Goal: Transaction & Acquisition: Purchase product/service

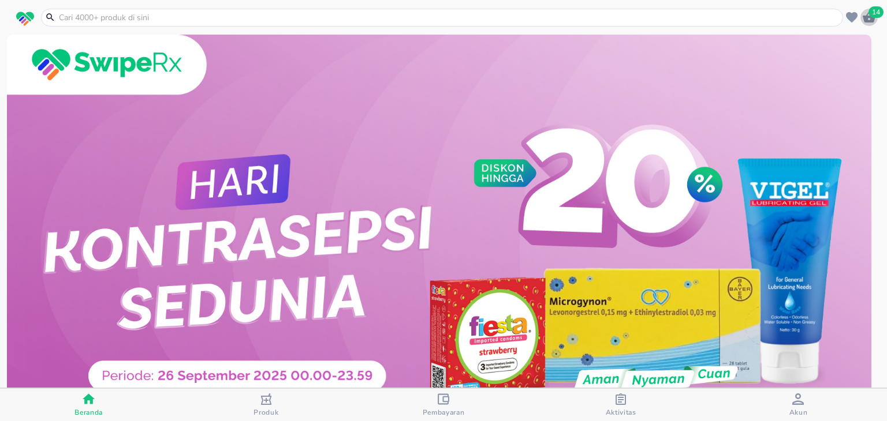
click at [868, 20] on icon "button" at bounding box center [869, 17] width 13 height 11
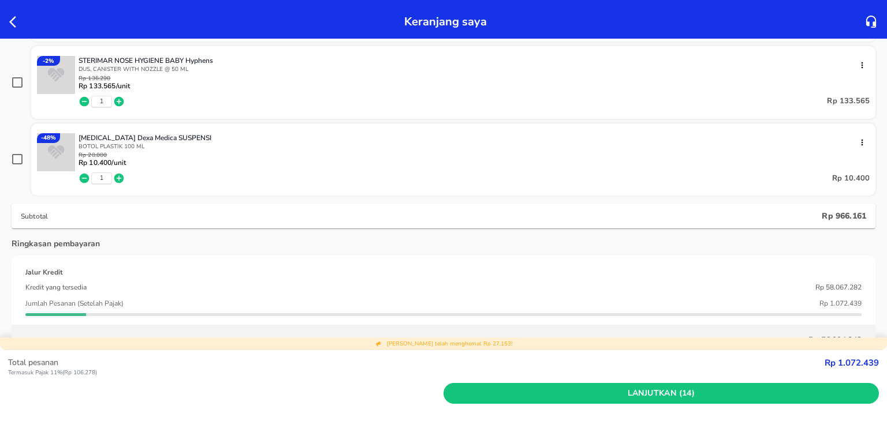
scroll to position [1011, 0]
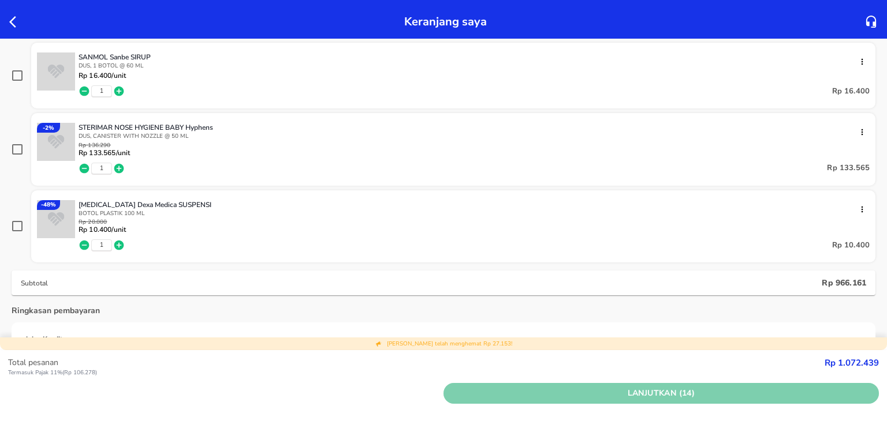
click at [496, 390] on span "Lanjutkan (14)" at bounding box center [661, 394] width 426 height 14
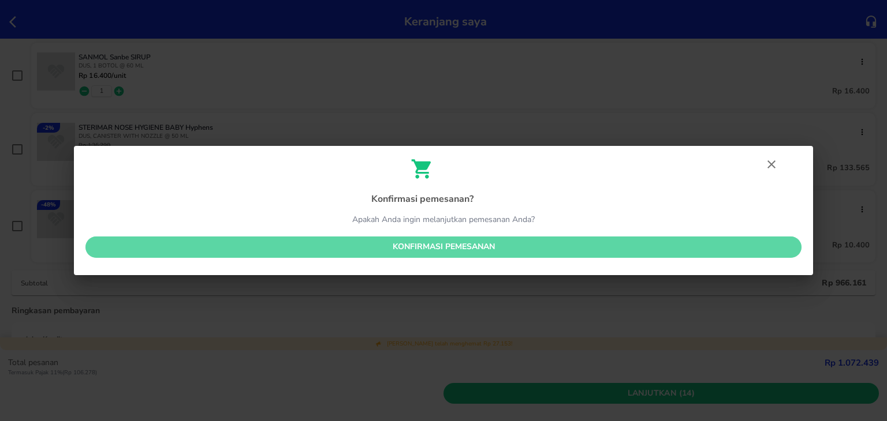
click at [445, 248] on span "Konfirmasi pemesanan" at bounding box center [443, 247] width 697 height 14
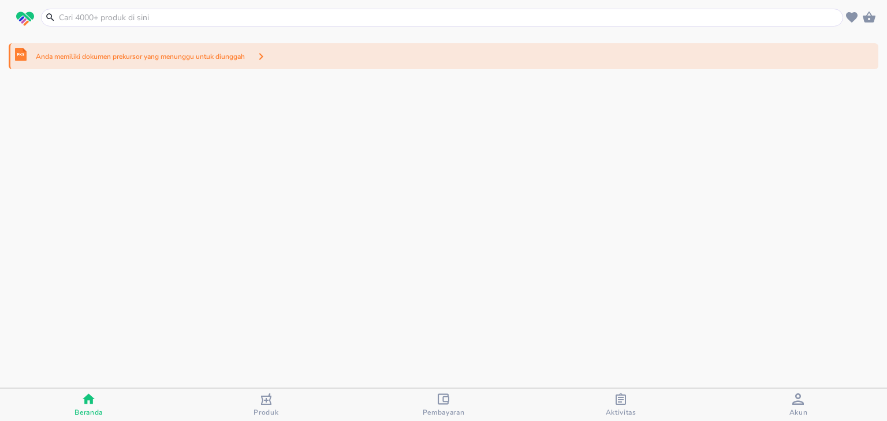
click at [357, 61] on div "Anda memiliki dokumen prekursor yang menunggu untuk diunggah" at bounding box center [443, 56] width 869 height 26
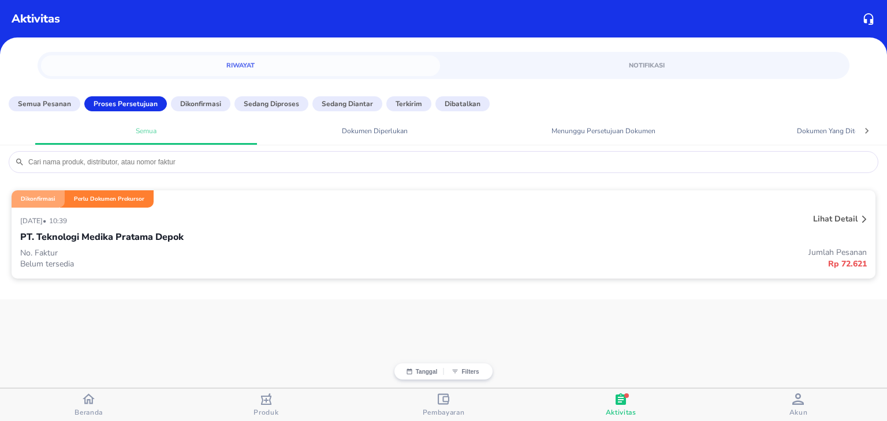
click at [754, 275] on div "[DATE] • 10:39 Lihat detail PT. Teknologi Medika Pratama Depok No. Faktur Belum…" at bounding box center [444, 243] width 864 height 71
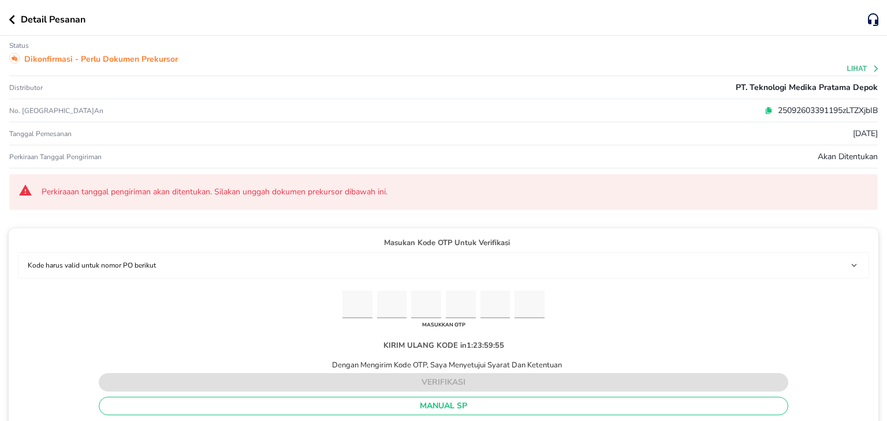
click at [767, 107] on icon at bounding box center [769, 109] width 5 height 5
paste input "2"
click at [356, 308] on input "Please enter OTP character 1" at bounding box center [357, 305] width 30 height 28
type input "6"
type input "2"
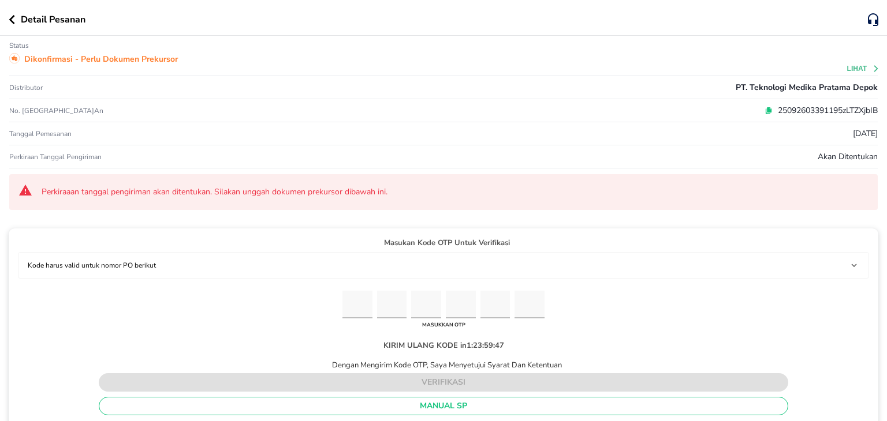
type input "8"
type input "6"
type input "2"
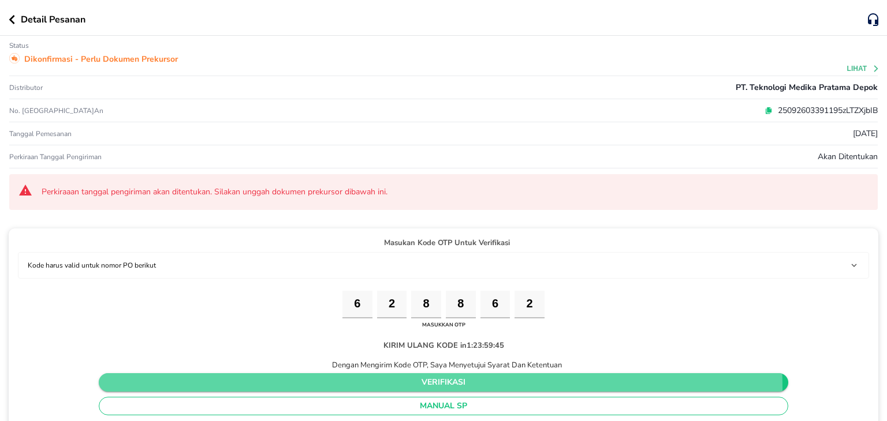
click at [372, 386] on span "verifikasi" at bounding box center [443, 383] width 671 height 14
